Goal: Task Accomplishment & Management: Complete application form

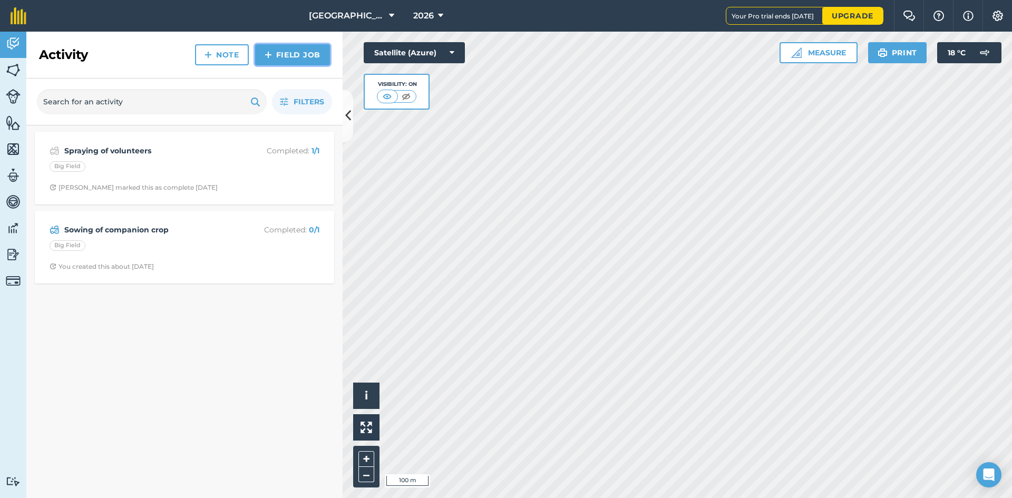
click at [302, 51] on link "Field Job" at bounding box center [292, 54] width 75 height 21
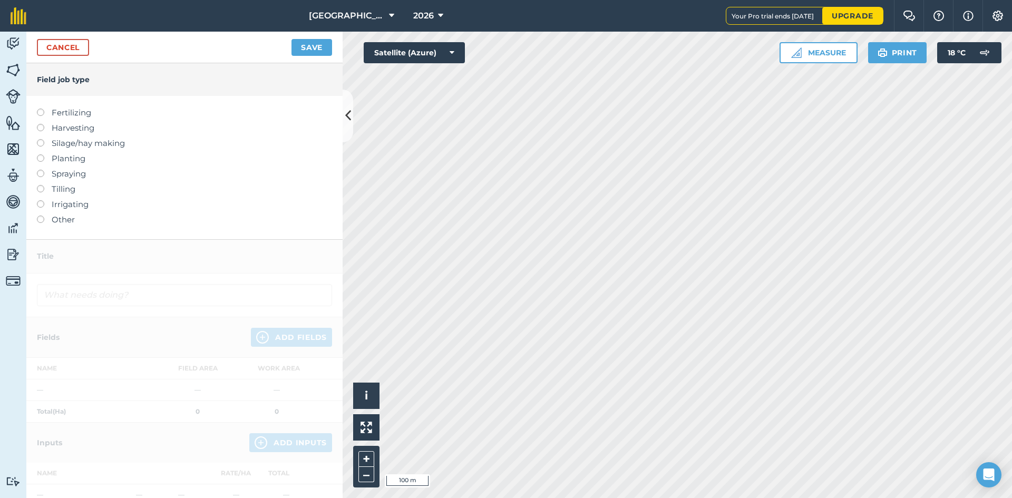
click at [46, 188] on label "Tilling" at bounding box center [184, 189] width 295 height 13
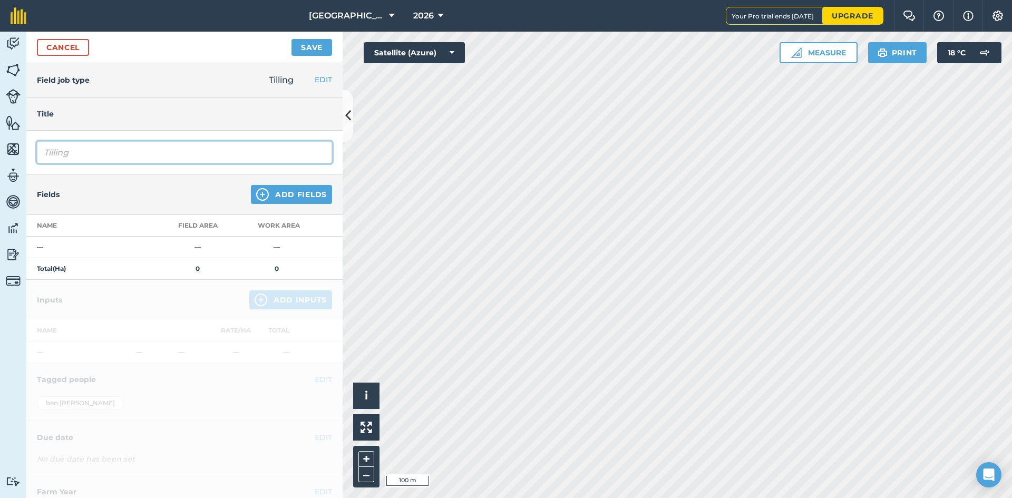
click at [166, 153] on input "Tilling" at bounding box center [184, 152] width 295 height 22
type input "T"
type input "Drilling WW1"
click at [257, 190] on img at bounding box center [262, 194] width 13 height 13
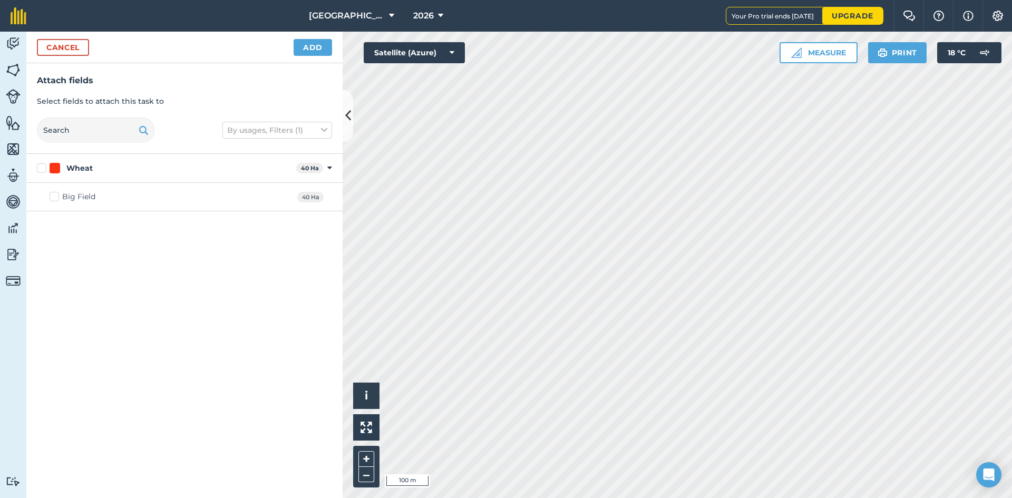
click at [41, 169] on label "Wheat" at bounding box center [164, 168] width 255 height 11
click at [41, 169] on input "Wheat" at bounding box center [40, 166] width 7 height 7
checkbox input "true"
click at [307, 44] on button "Add" at bounding box center [313, 47] width 38 height 17
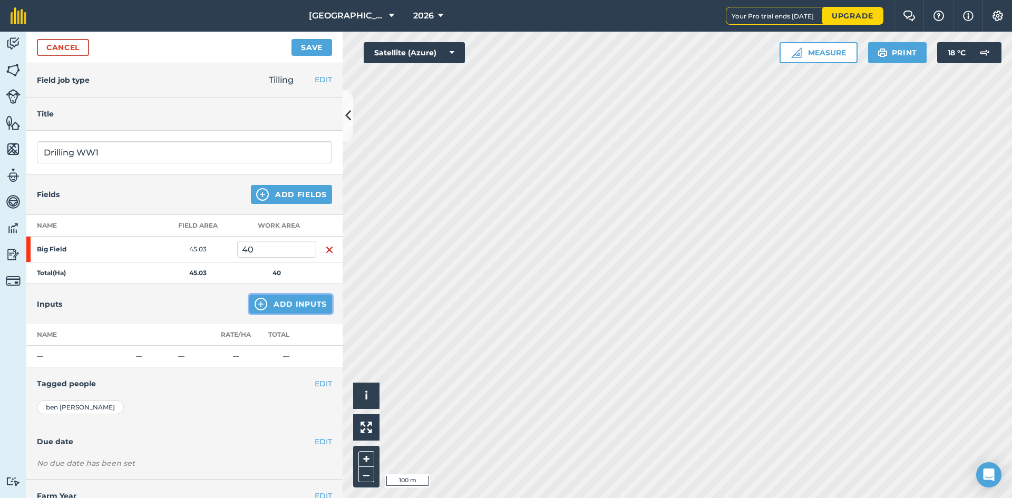
click at [277, 304] on button "Add Inputs" at bounding box center [290, 304] width 83 height 19
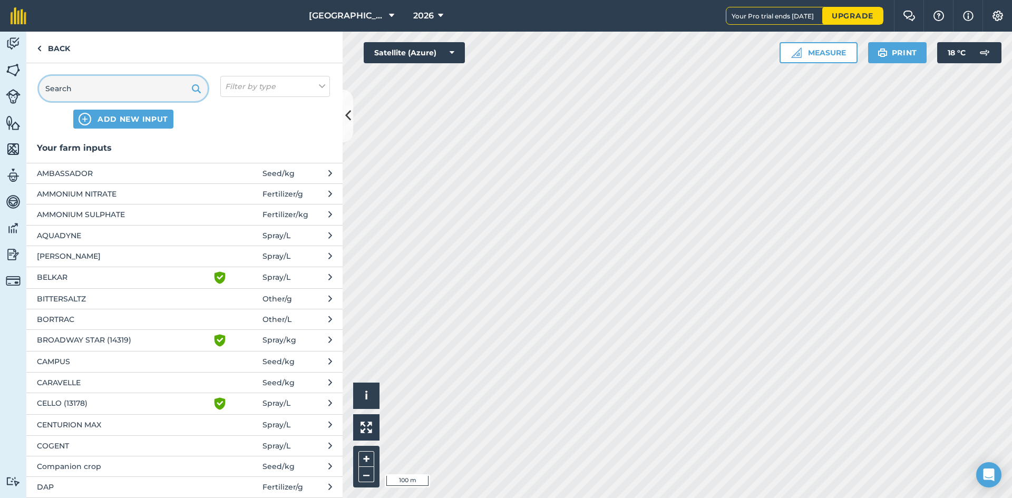
click at [104, 99] on input "text" at bounding box center [123, 88] width 169 height 25
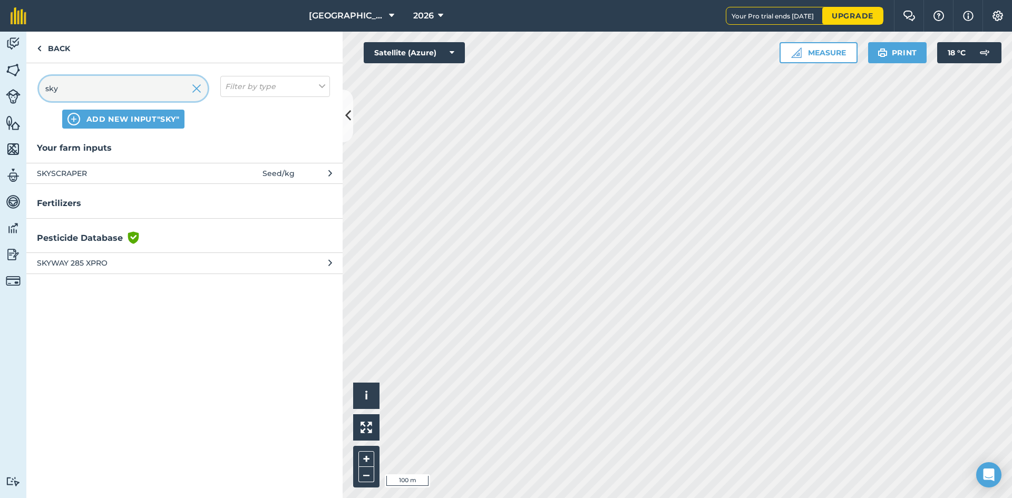
type input "sky"
click at [156, 121] on span "ADD NEW INPUT "sky"" at bounding box center [132, 119] width 93 height 11
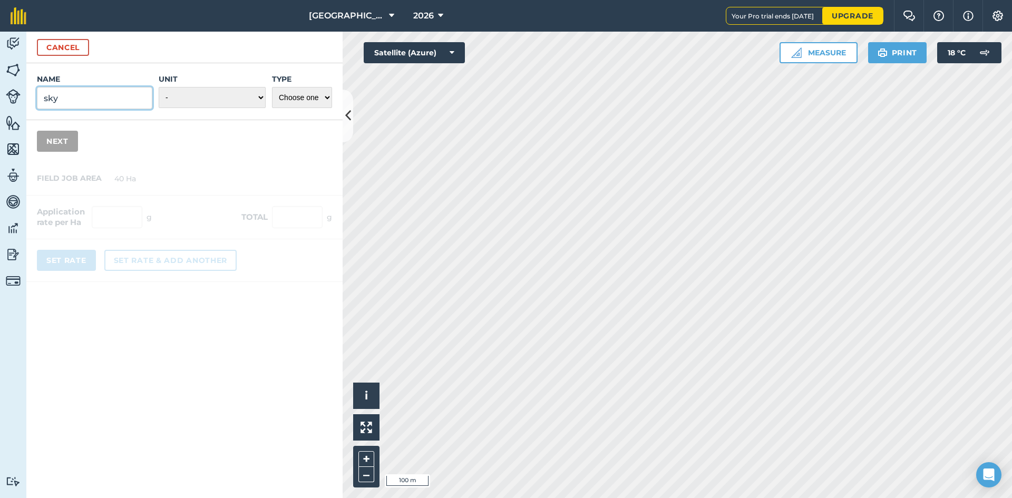
click at [93, 94] on input "sky" at bounding box center [94, 98] width 115 height 22
type input "s"
type input "SKYFALL"
click at [191, 96] on select "- Grams/g Kilograms/kg Metric tonnes/t Millilitres/ml Litres/L Ounces/oz Pounds…" at bounding box center [212, 97] width 107 height 21
select select "KILOGRAMS"
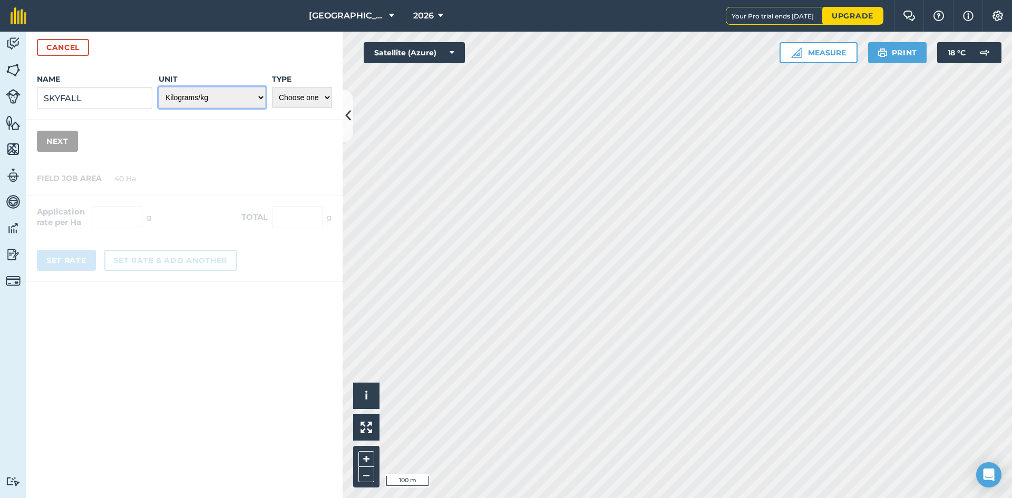
click at [159, 87] on select "- Grams/g Kilograms/kg Metric tonnes/t Millilitres/ml Litres/L Ounces/oz Pounds…" at bounding box center [212, 97] width 107 height 21
click at [292, 104] on select "Choose one Fertilizer Seed Spray Fuel Other" at bounding box center [302, 97] width 60 height 21
select select "SEED"
click at [272, 87] on select "Choose one Fertilizer Seed Spray Fuel Other" at bounding box center [302, 97] width 60 height 21
click at [75, 145] on button "Next" at bounding box center [57, 141] width 41 height 21
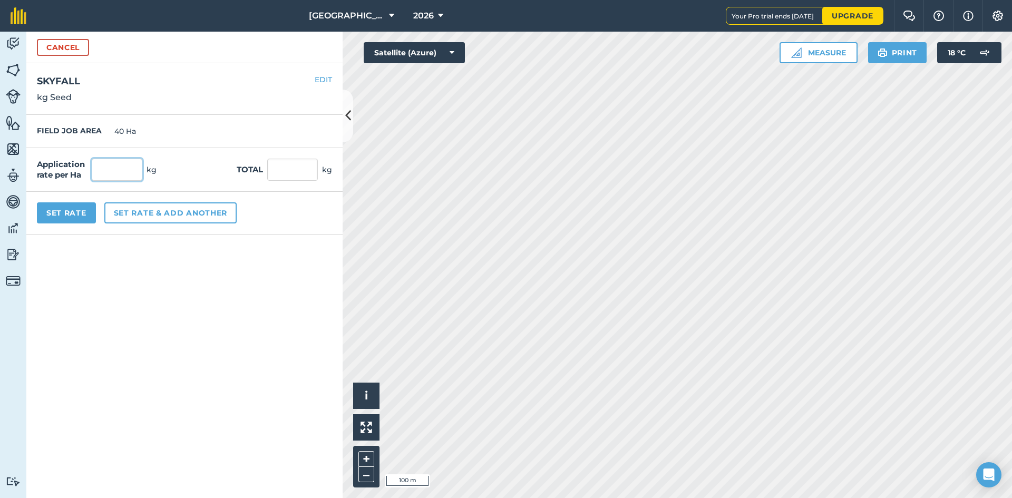
click at [118, 174] on input "text" at bounding box center [117, 170] width 51 height 22
type input "220"
type input "8,800"
click at [215, 168] on div "Application rate per Ha 220 kg Total 8,800 kg" at bounding box center [184, 170] width 316 height 44
click at [68, 211] on button "Set Rate" at bounding box center [66, 212] width 59 height 21
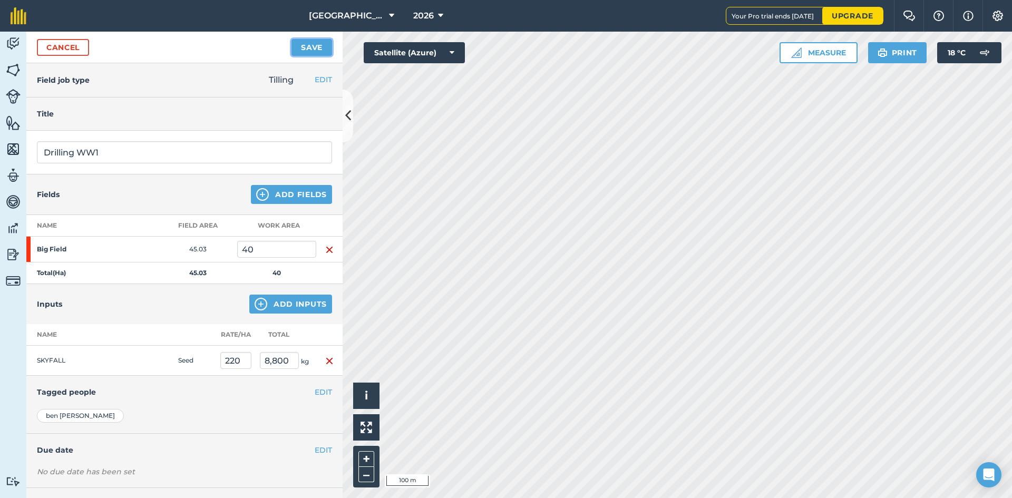
click at [311, 55] on button "Save" at bounding box center [312, 47] width 41 height 17
